Goal: Transaction & Acquisition: Purchase product/service

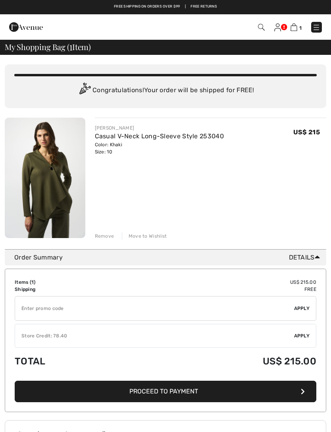
checkbox input "true"
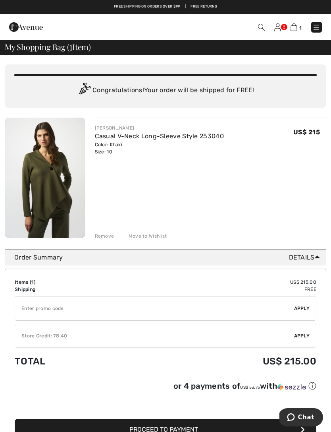
scroll to position [0, 0]
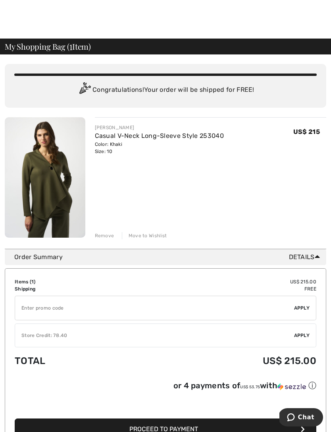
click at [220, 31] on div at bounding box center [165, 19] width 331 height 39
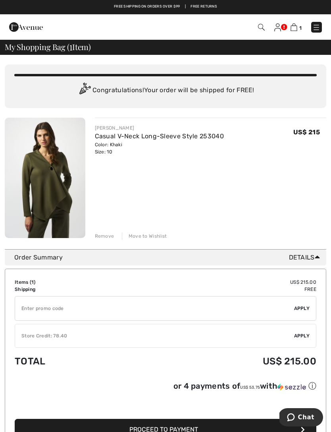
click at [315, 28] on img at bounding box center [317, 27] width 8 height 8
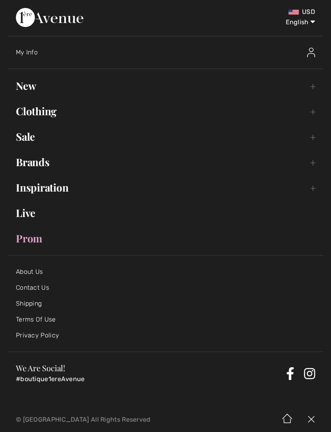
click at [29, 135] on link "Sale Toggle submenu" at bounding box center [166, 136] width 316 height 17
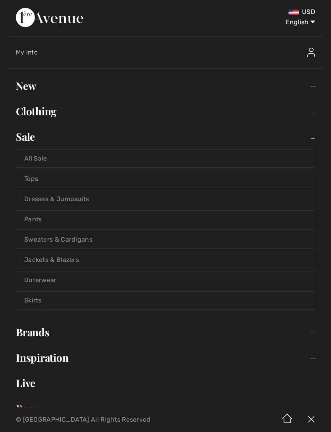
click at [39, 216] on link "Pants" at bounding box center [165, 219] width 299 height 17
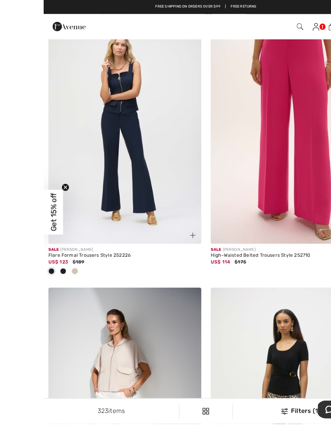
scroll to position [2836, 0]
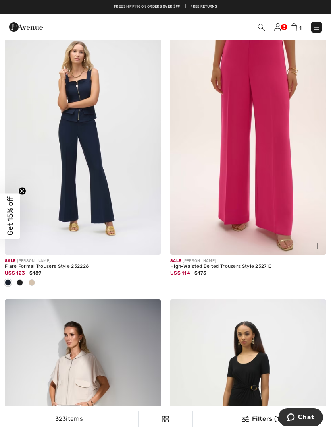
click at [59, 259] on div "Sale JOSEPH RIBKOFF" at bounding box center [83, 261] width 156 height 6
click at [98, 149] on img at bounding box center [83, 137] width 156 height 234
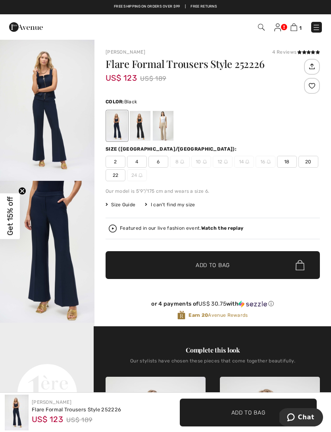
click at [144, 126] on div at bounding box center [140, 126] width 21 height 30
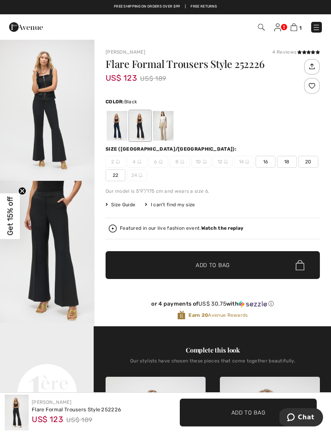
click at [166, 126] on div at bounding box center [163, 126] width 21 height 30
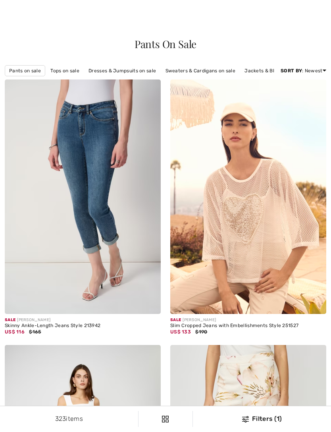
scroll to position [2861, 0]
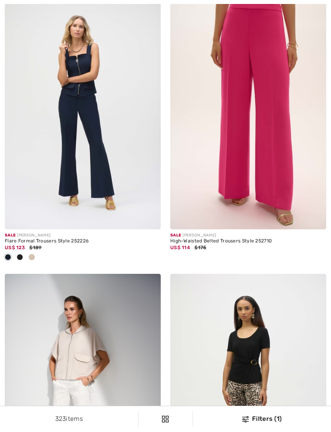
checkbox input "true"
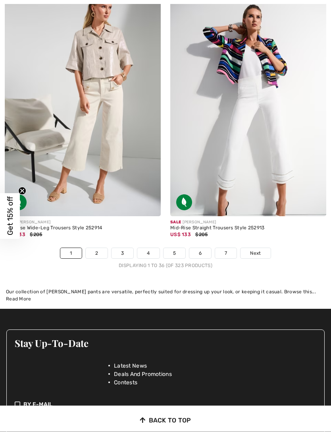
scroll to position [4828, 0]
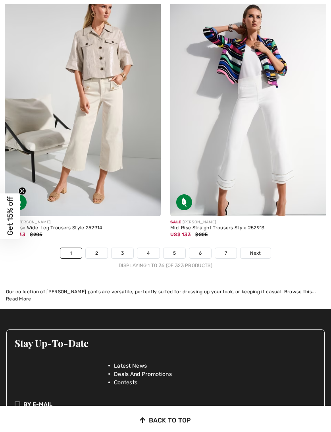
click at [98, 248] on link "2" at bounding box center [97, 253] width 22 height 10
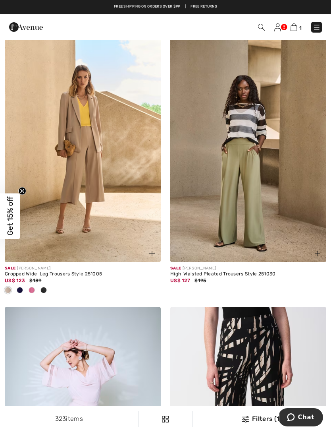
scroll to position [3996, 0]
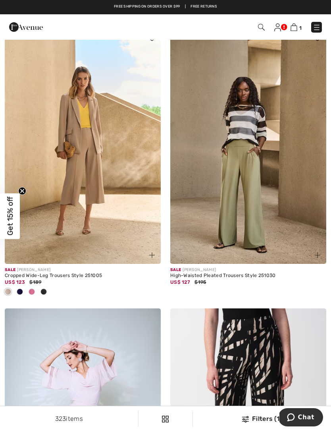
click at [232, 267] on div "Sale JOSEPH RIBKOFF" at bounding box center [248, 270] width 156 height 6
click at [241, 273] on div "High-Waisted Pleated Trousers Style 251030" at bounding box center [248, 276] width 156 height 6
click at [258, 186] on img at bounding box center [248, 147] width 156 height 234
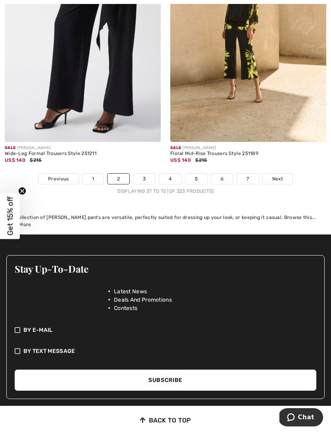
scroll to position [4960, 0]
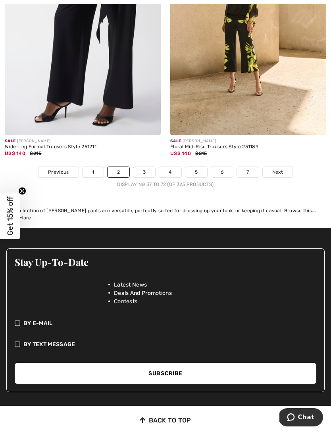
click at [147, 167] on link "3" at bounding box center [145, 172] width 22 height 10
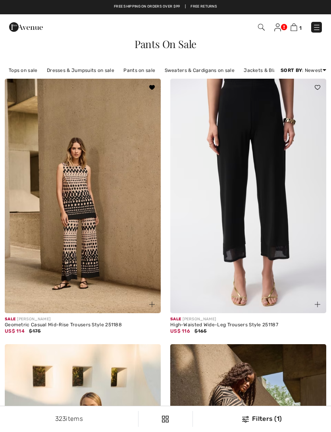
checkbox input "true"
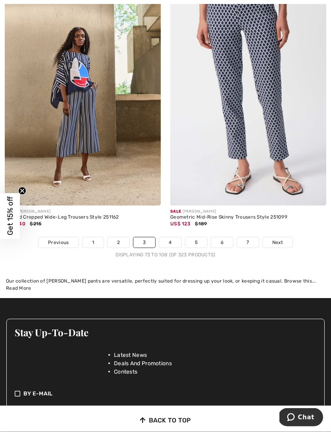
scroll to position [4801, 0]
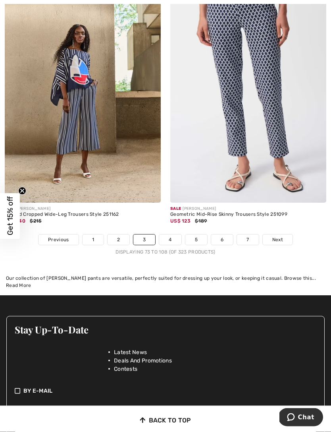
click at [173, 236] on link "4" at bounding box center [170, 240] width 22 height 10
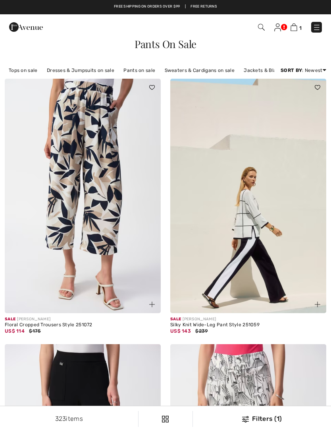
checkbox input "true"
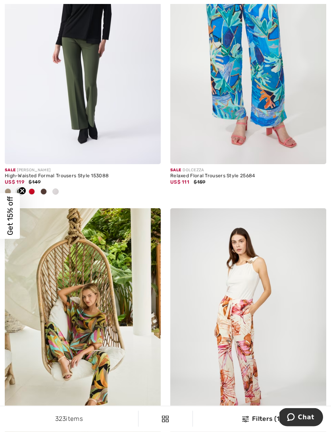
scroll to position [1237, 0]
click at [99, 65] on img at bounding box center [83, 47] width 156 height 234
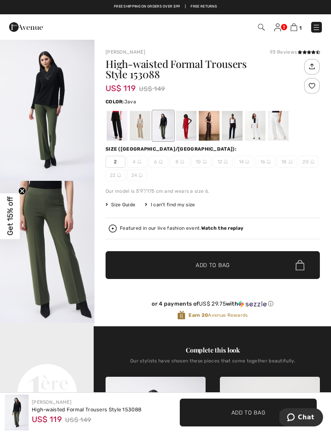
click at [227, 161] on img at bounding box center [226, 162] width 4 height 4
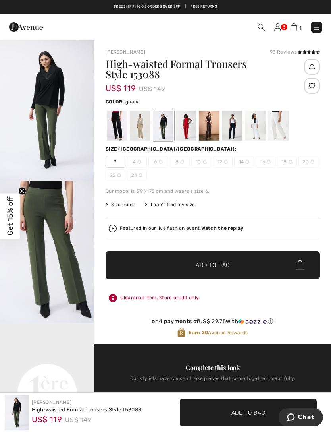
click at [225, 164] on img at bounding box center [226, 162] width 4 height 4
click at [194, 123] on button "Notify Me" at bounding box center [167, 130] width 237 height 22
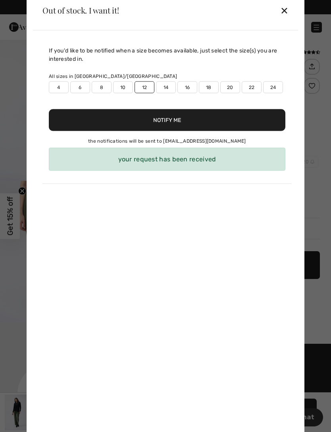
click at [287, 15] on div "✕" at bounding box center [285, 10] width 8 height 17
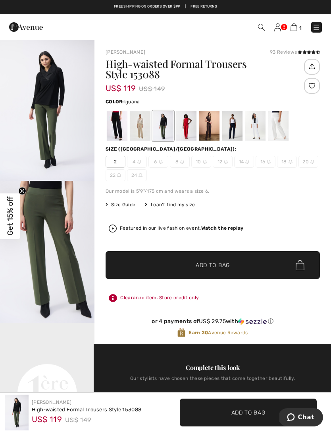
click at [189, 126] on div at bounding box center [186, 126] width 21 height 30
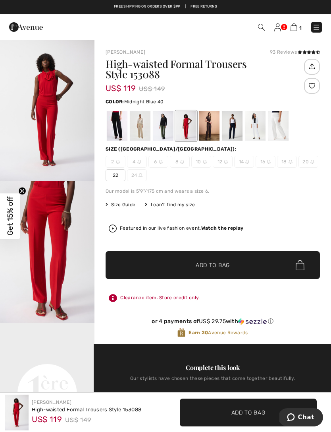
click at [234, 125] on div at bounding box center [232, 126] width 21 height 30
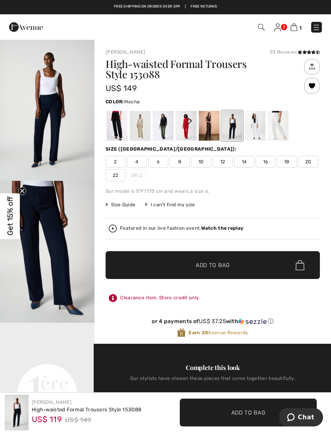
click at [210, 126] on div at bounding box center [209, 126] width 21 height 30
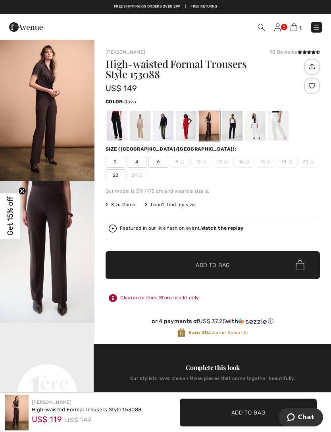
click at [146, 130] on div at bounding box center [140, 126] width 21 height 30
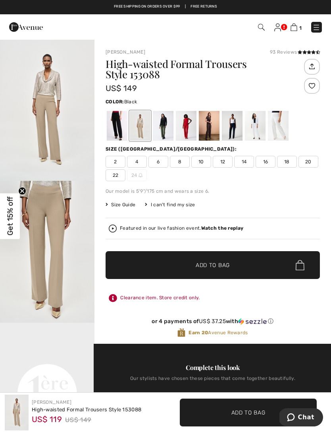
click at [120, 128] on div at bounding box center [117, 126] width 21 height 30
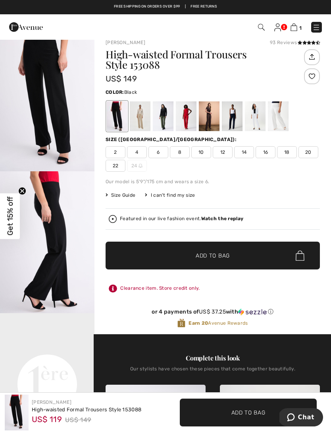
scroll to position [9, 0]
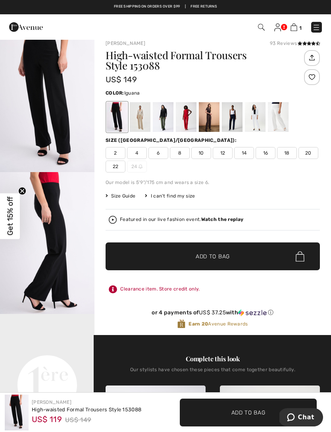
click at [166, 118] on div at bounding box center [163, 117] width 21 height 30
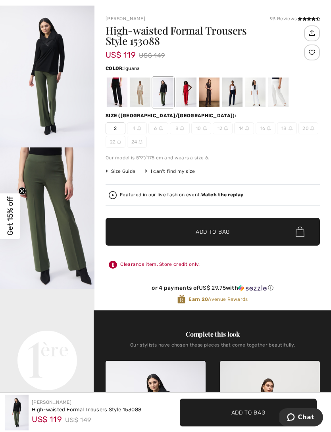
scroll to position [34, 0]
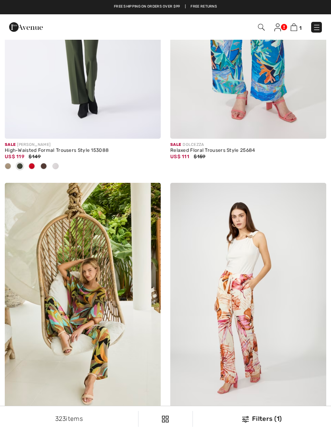
checkbox input "true"
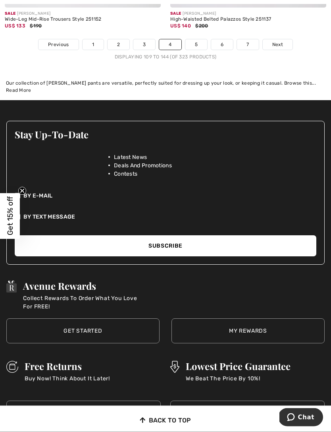
scroll to position [5009, 0]
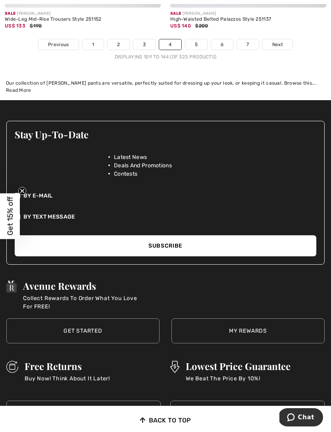
click at [199, 40] on link "5" at bounding box center [197, 44] width 22 height 10
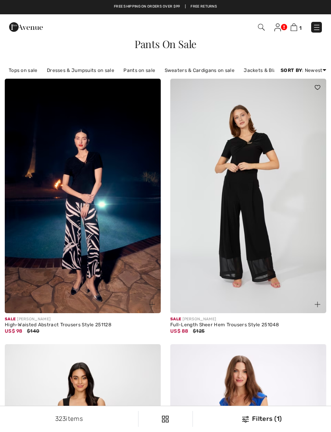
checkbox input "true"
